Goal: Task Accomplishment & Management: Use online tool/utility

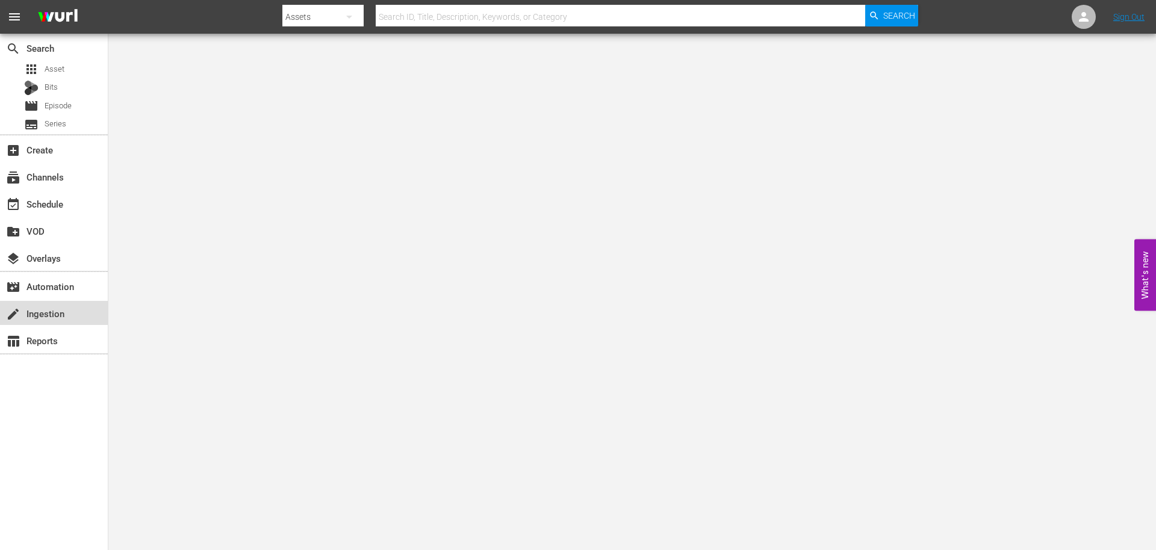
click at [69, 314] on div "create Ingestion" at bounding box center [54, 313] width 108 height 24
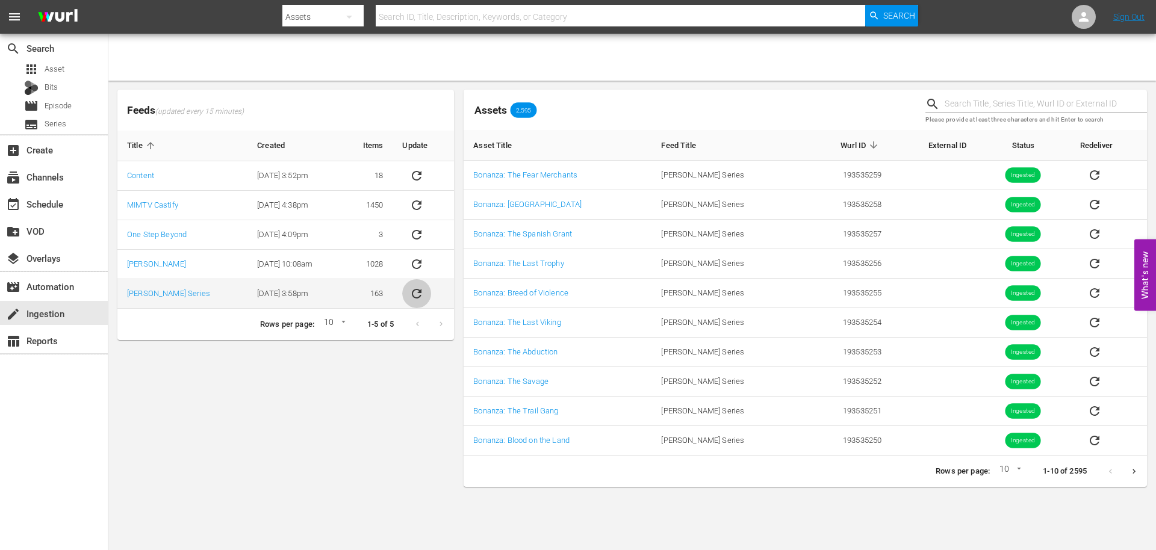
click at [412, 299] on icon "sticky table" at bounding box center [416, 294] width 14 height 14
click at [414, 296] on icon "sticky table" at bounding box center [416, 294] width 14 height 14
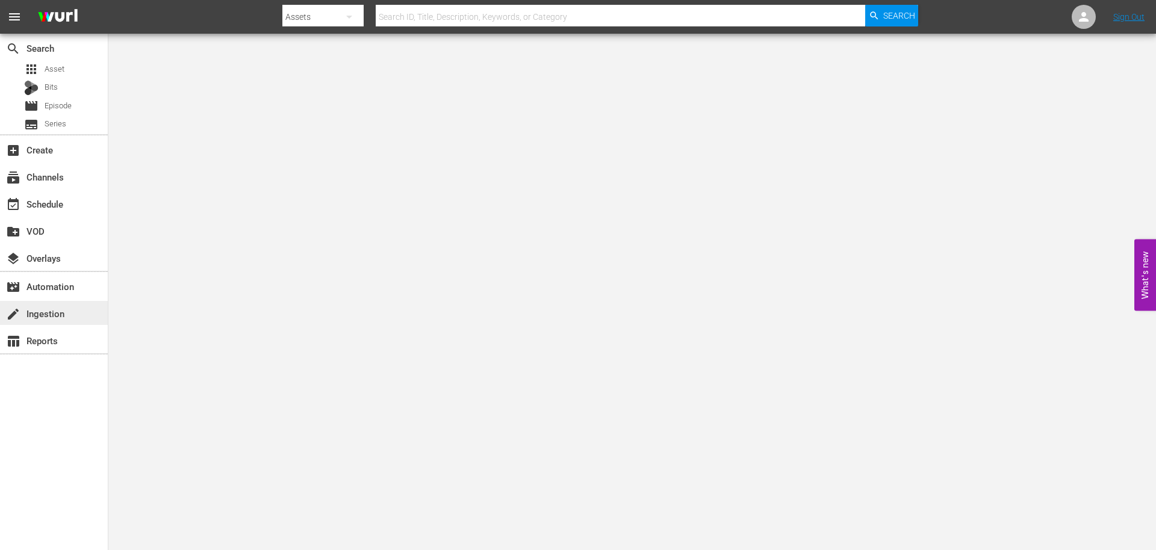
click at [30, 312] on div "create Ingestion" at bounding box center [33, 311] width 67 height 11
